Goal: Find specific page/section: Find specific page/section

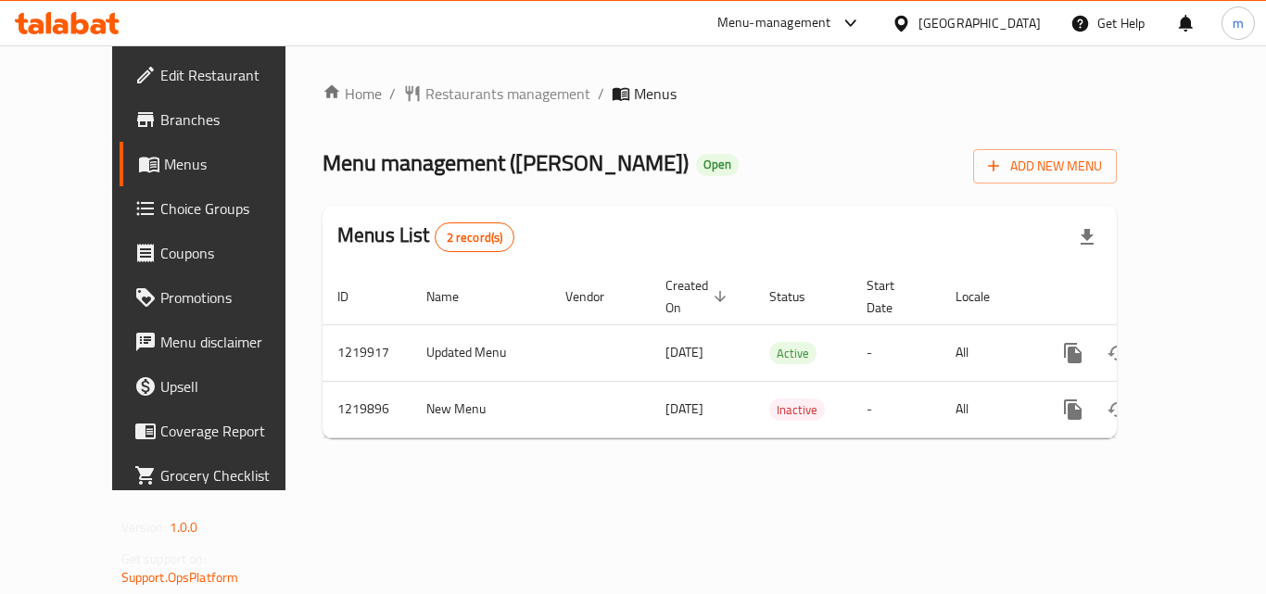
click at [82, 19] on icon at bounding box center [80, 23] width 18 height 22
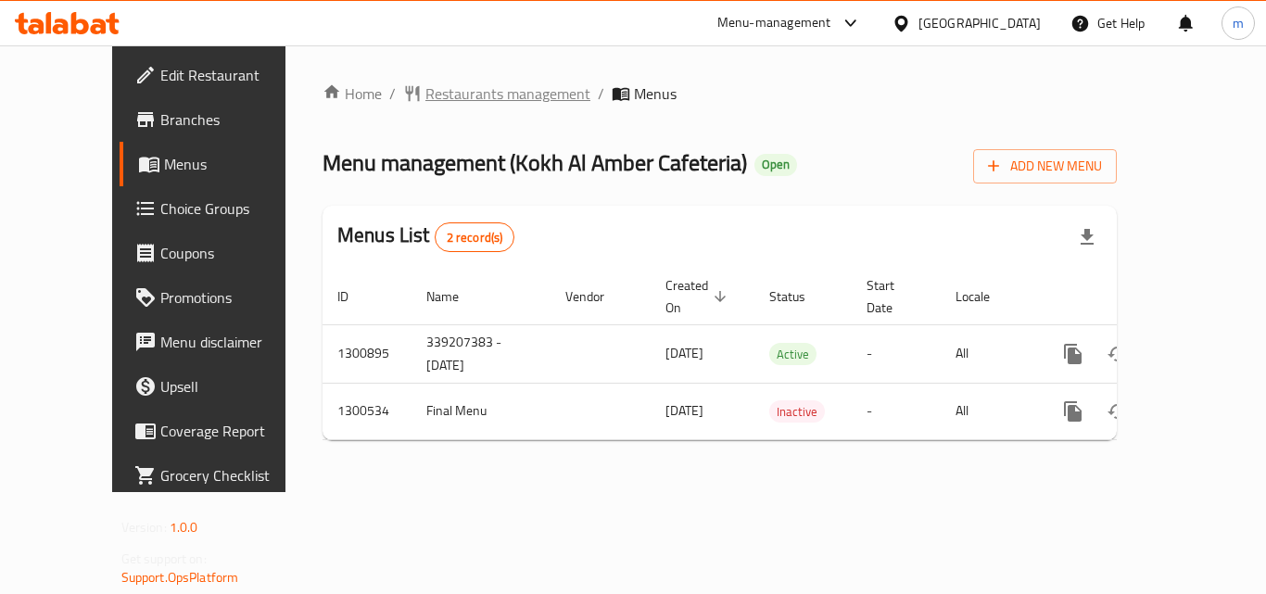
click at [464, 94] on span "Restaurants management" at bounding box center [507, 93] width 165 height 22
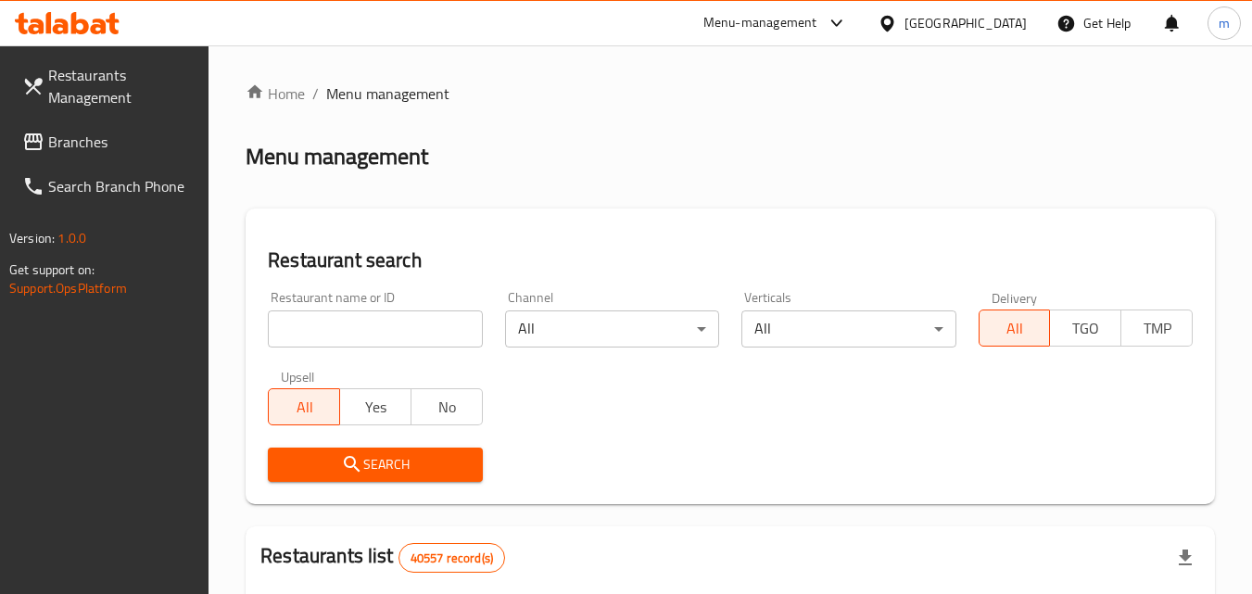
click at [311, 314] on input "search" at bounding box center [375, 329] width 214 height 37
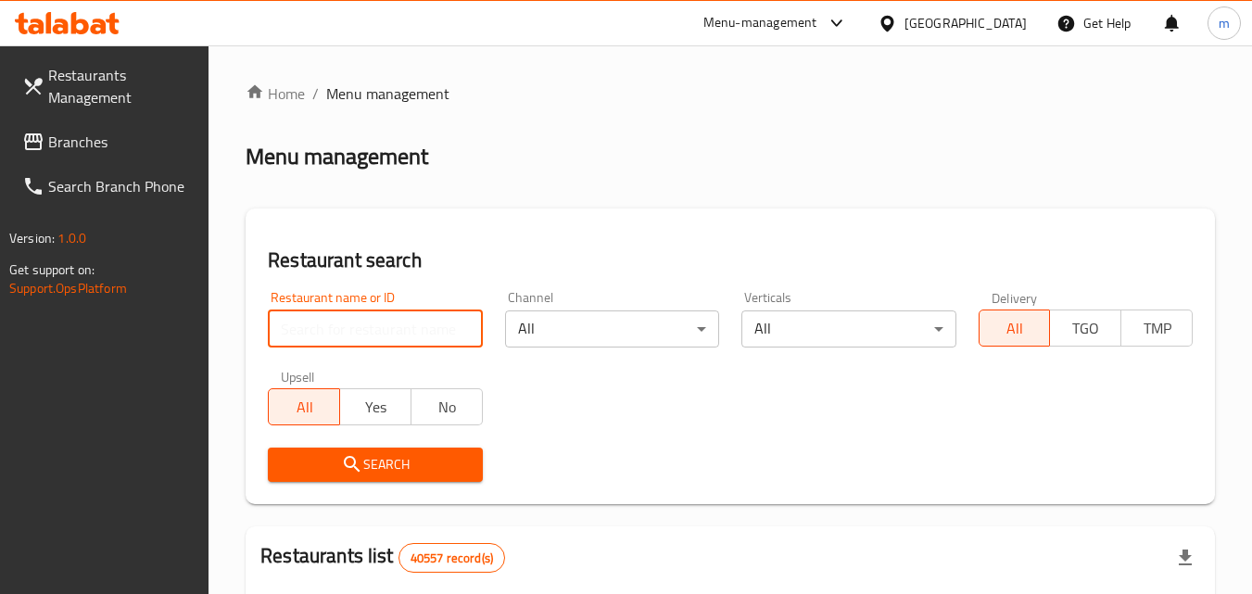
paste input "701177"
type input "701177"
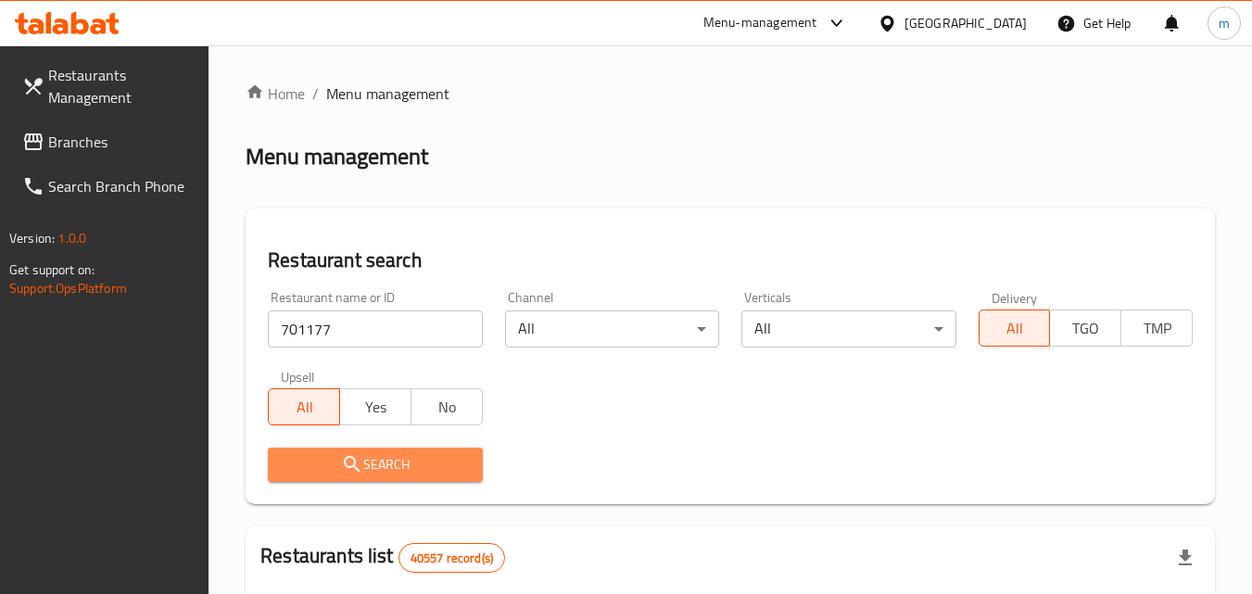
click at [362, 453] on span "Search" at bounding box center [375, 464] width 184 height 23
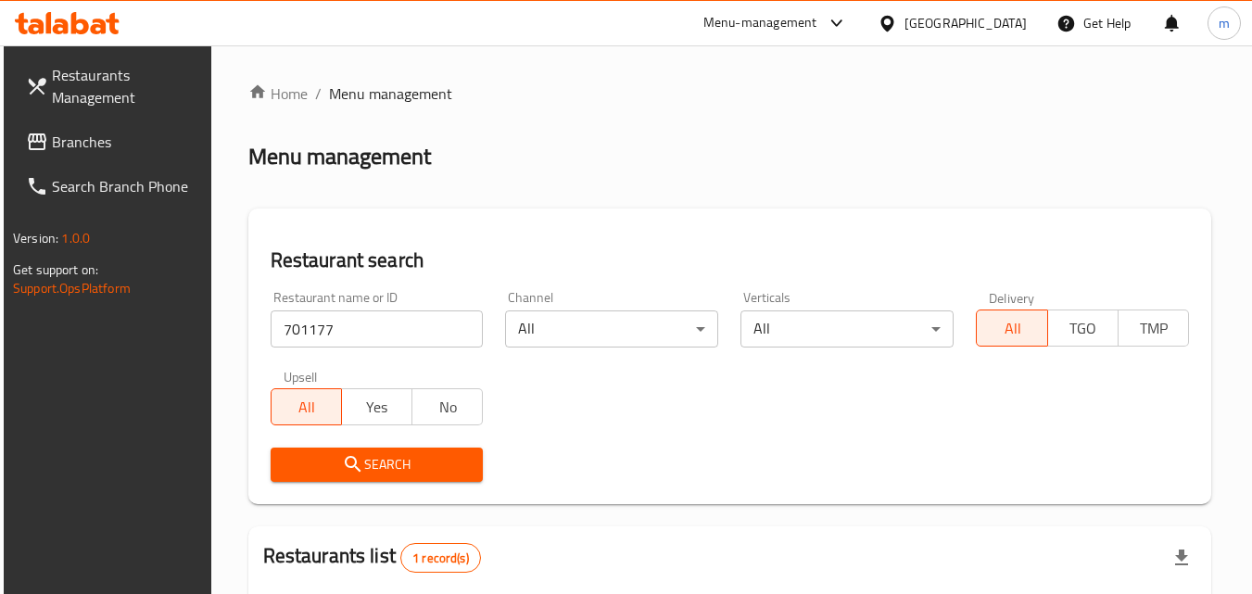
click at [362, 453] on span "Search" at bounding box center [377, 464] width 184 height 23
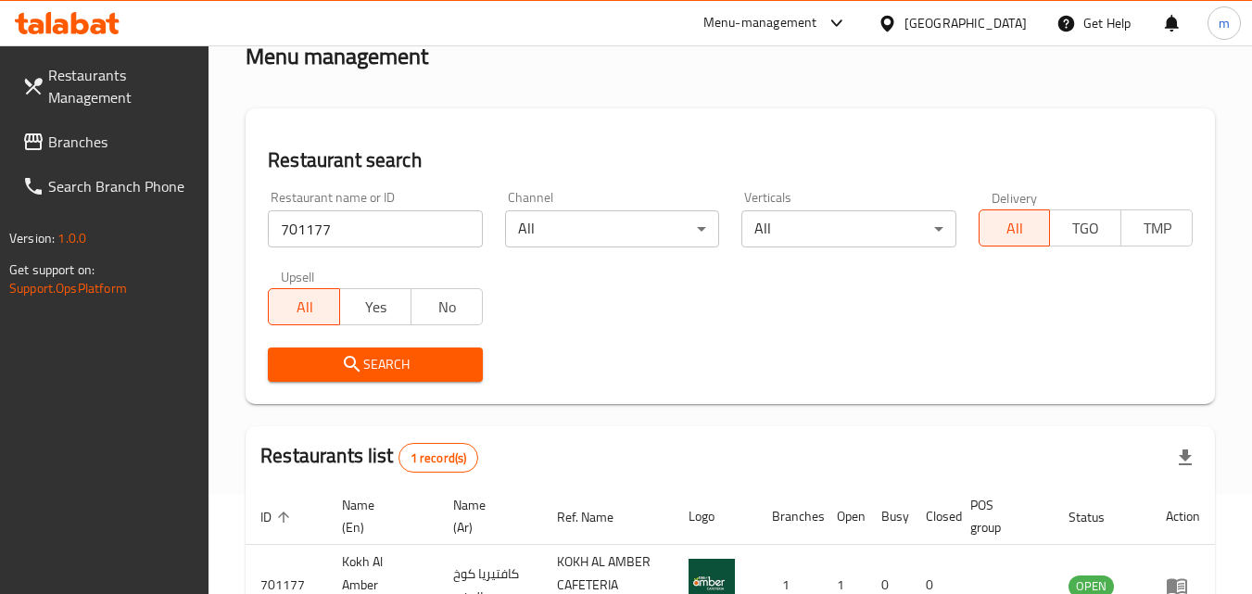
scroll to position [233, 0]
